Goal: Find contact information: Find contact information

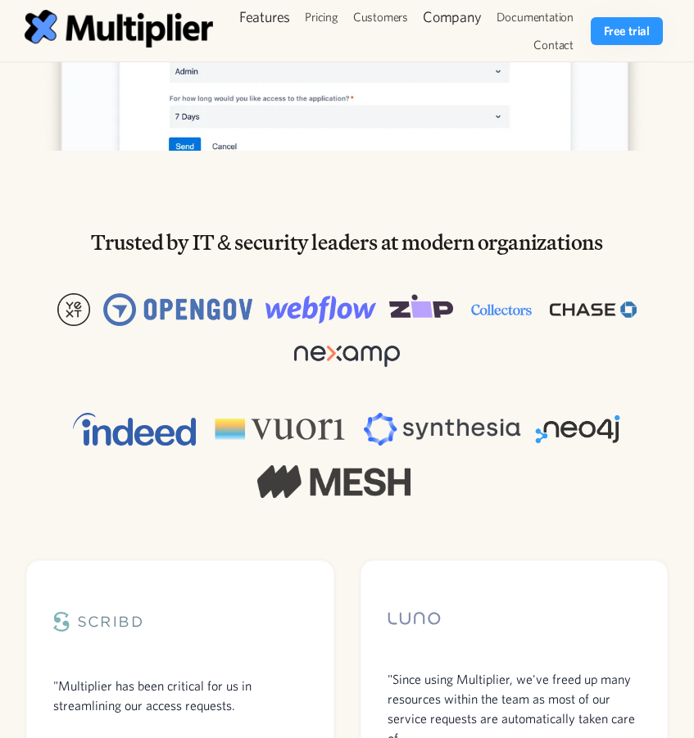
scroll to position [983, 0]
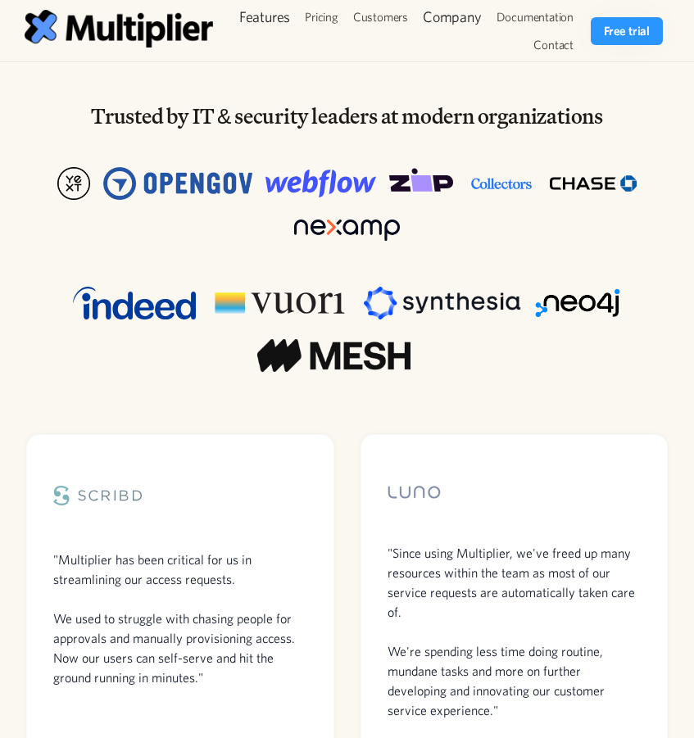
click at [535, 446] on div ""Since using Multiplier, we've freed up many resources within the team as most …" at bounding box center [514, 620] width 308 height 372
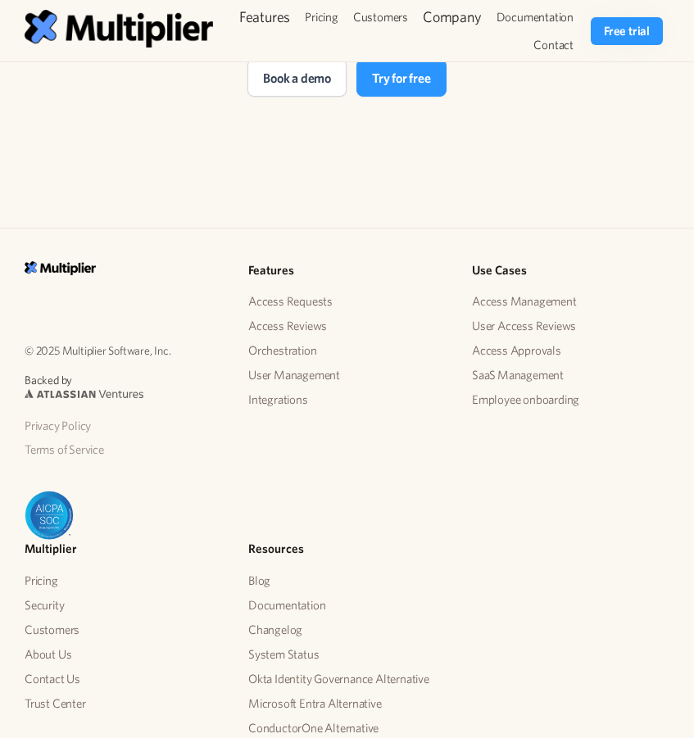
scroll to position [5573, 0]
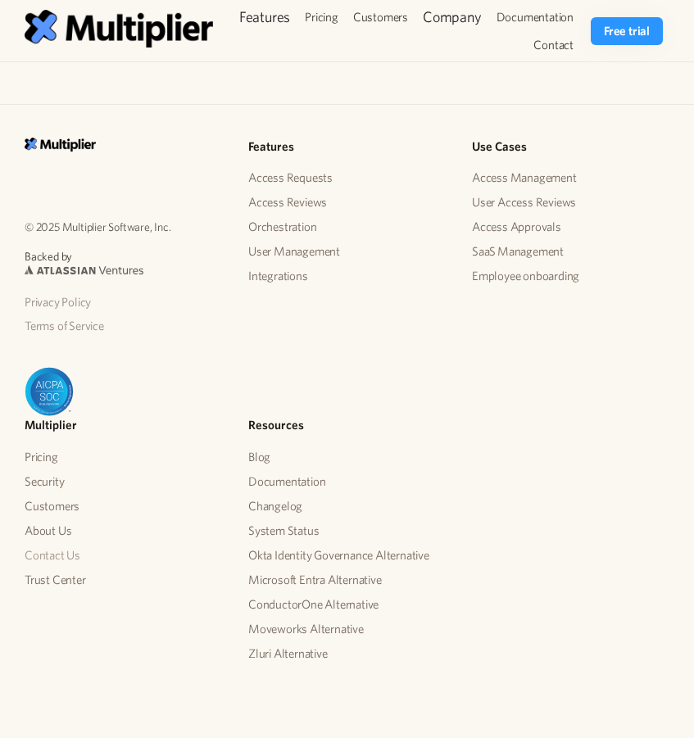
click at [34, 553] on link "Contact Us" at bounding box center [53, 555] width 56 height 25
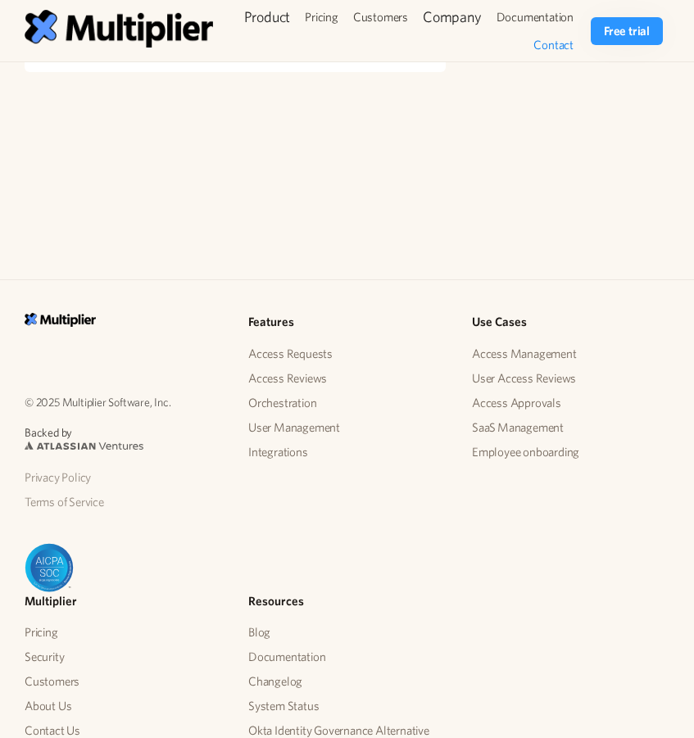
scroll to position [749, 0]
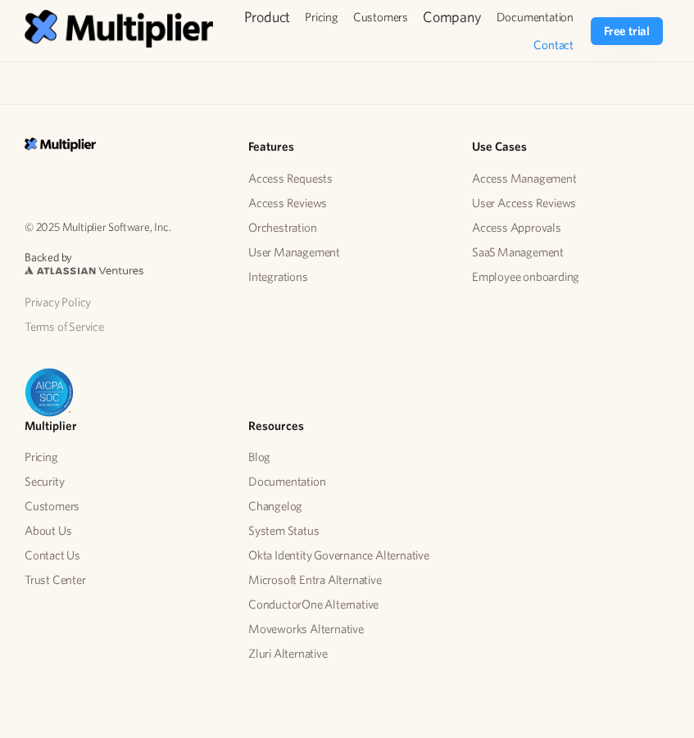
click at [552, 343] on div "© 2025 Multiplier Software, Inc. Backed by Privacy Policy Terms of Service Feat…" at bounding box center [346, 412] width 671 height 548
click at [658, 356] on div "© 2025 Multiplier Software, Inc. Backed by Privacy Policy Terms of Service Feat…" at bounding box center [346, 412] width 671 height 548
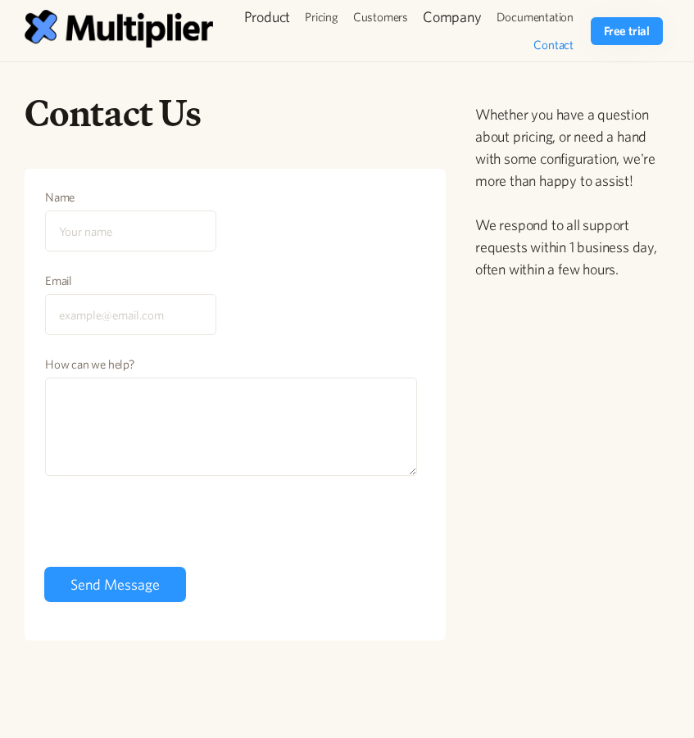
scroll to position [0, 0]
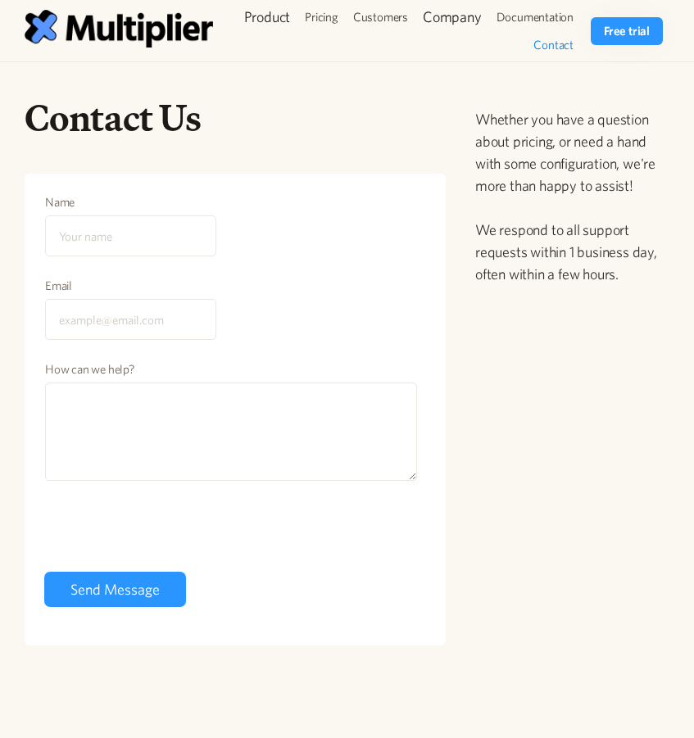
click at [541, 47] on link "Contact" at bounding box center [553, 45] width 55 height 28
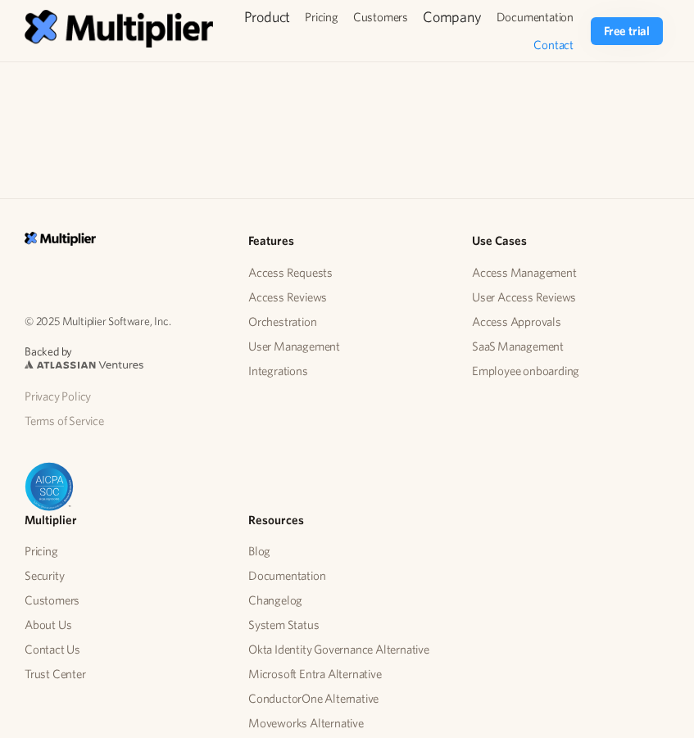
scroll to position [749, 0]
